Goal: Transaction & Acquisition: Purchase product/service

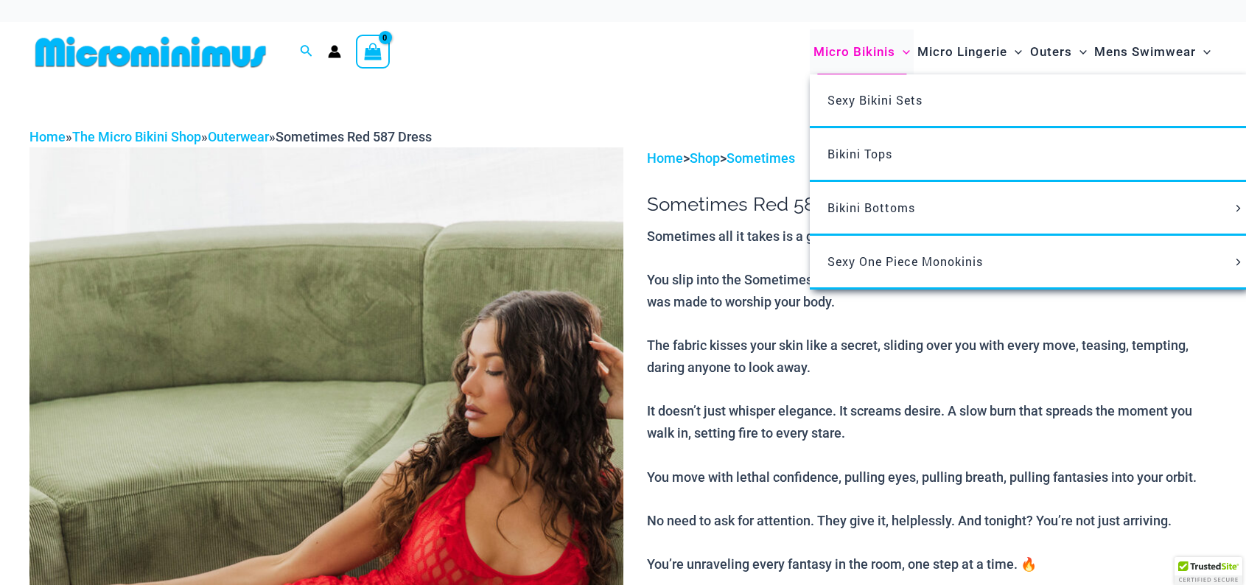
click at [861, 54] on span "Micro Bikinis" at bounding box center [854, 52] width 82 height 38
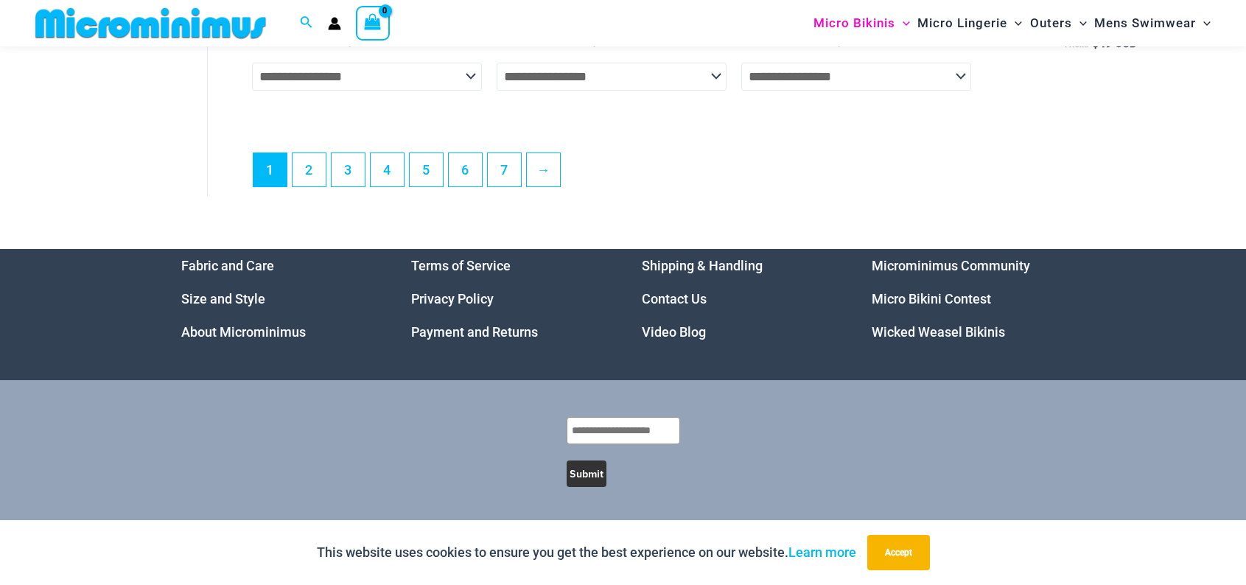
scroll to position [4251, 0]
click at [315, 169] on link "2" at bounding box center [308, 169] width 33 height 35
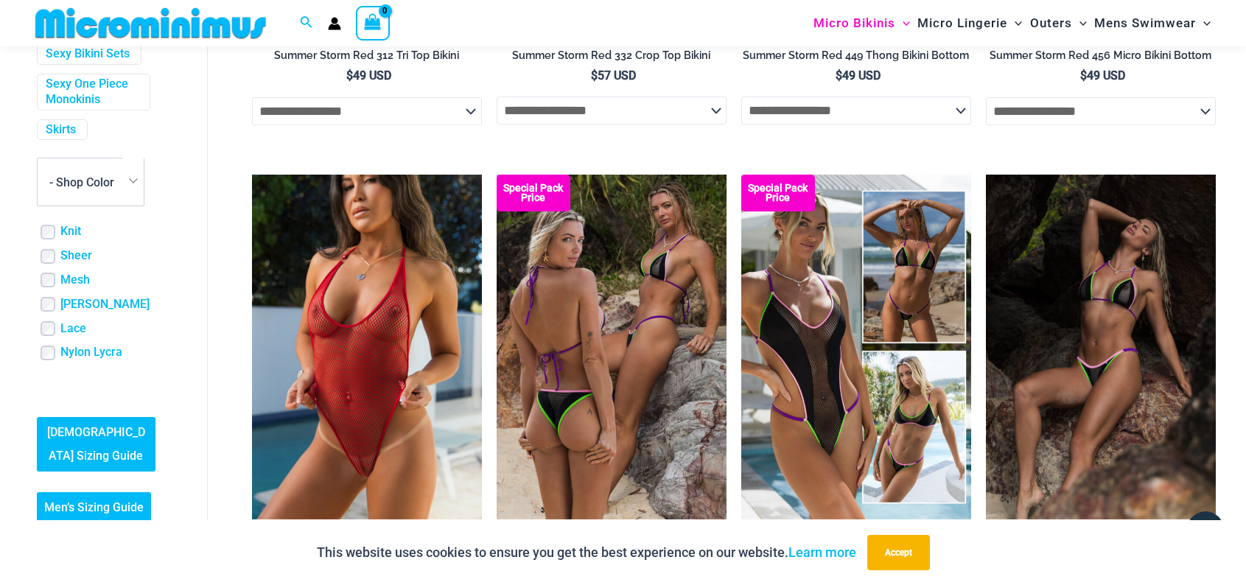
scroll to position [589, 0]
click at [96, 189] on span "- Shop Color" at bounding box center [81, 182] width 65 height 14
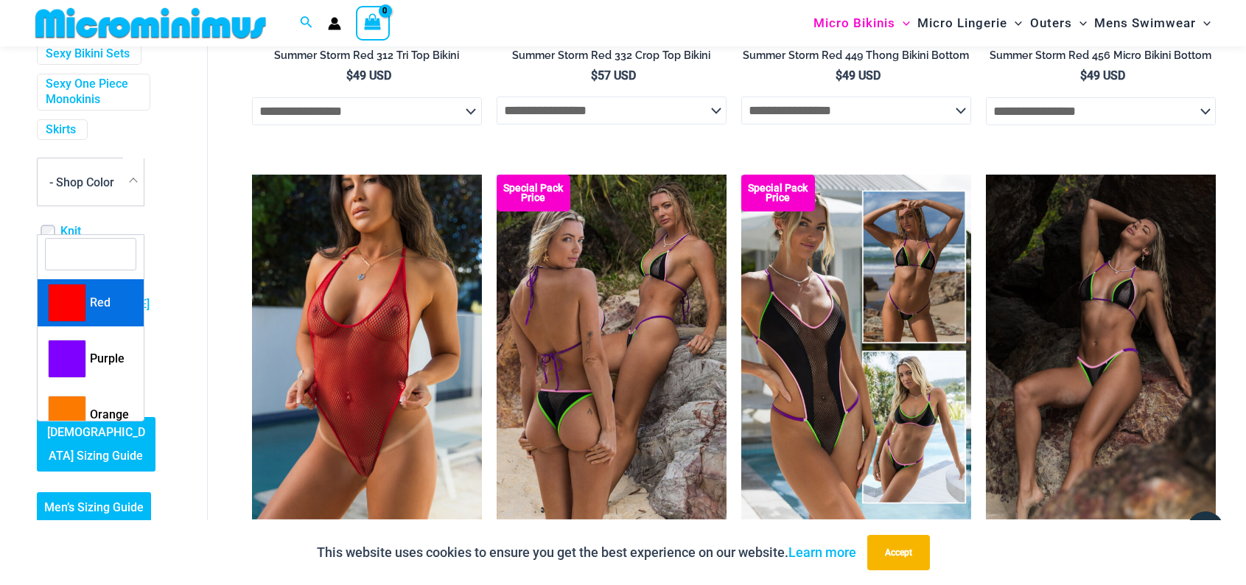
scroll to position [516, 0]
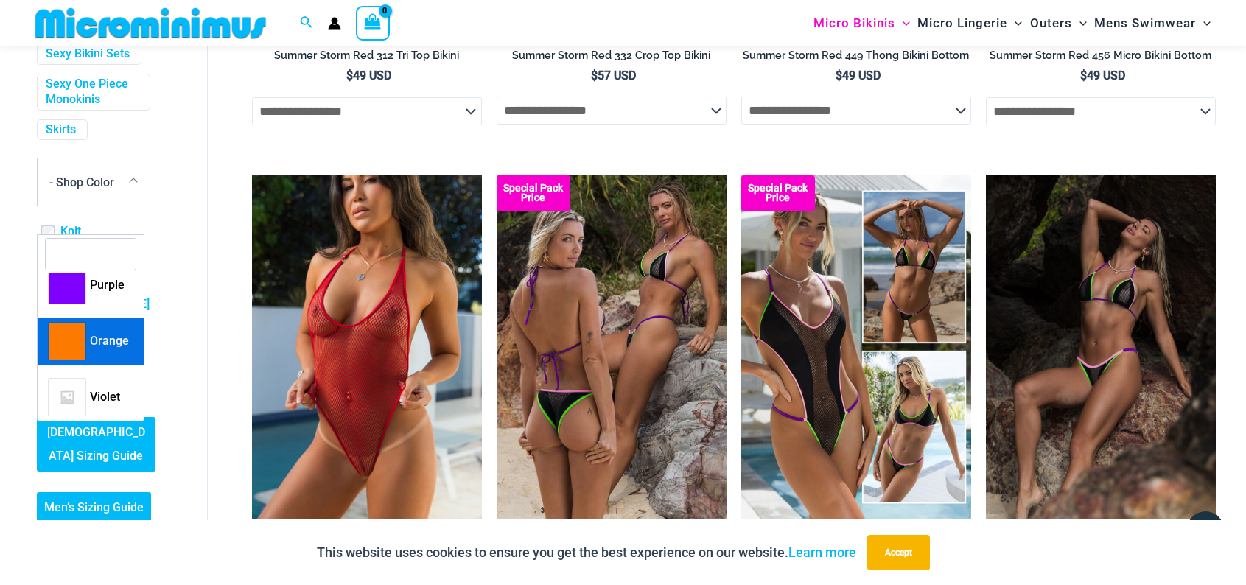
select select "****"
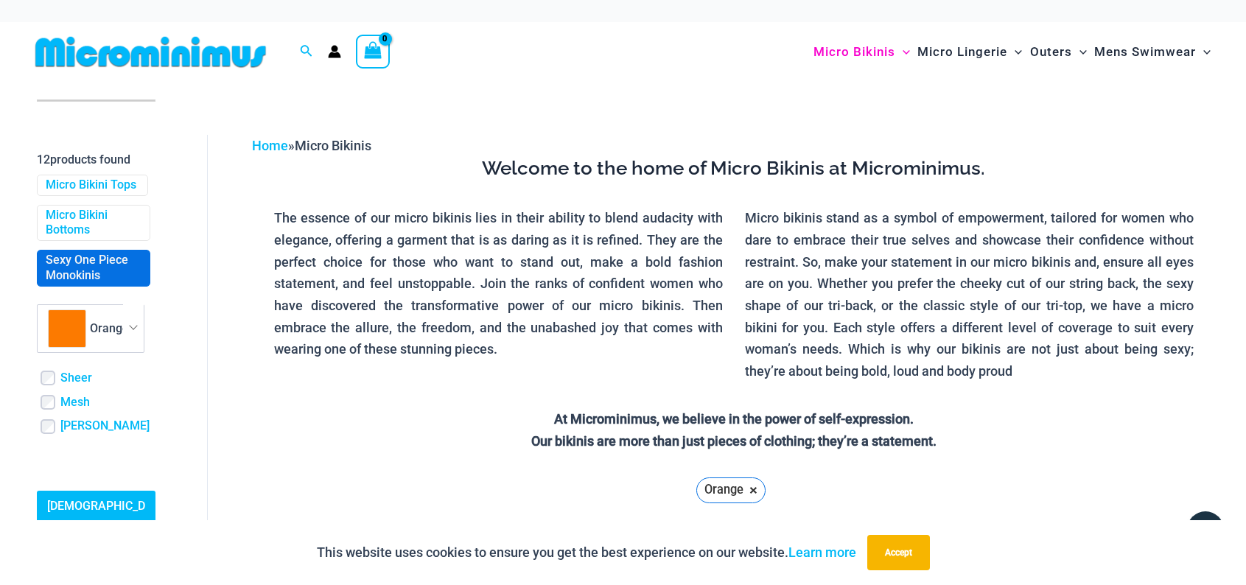
scroll to position [503, 0]
